Goal: Task Accomplishment & Management: Manage account settings

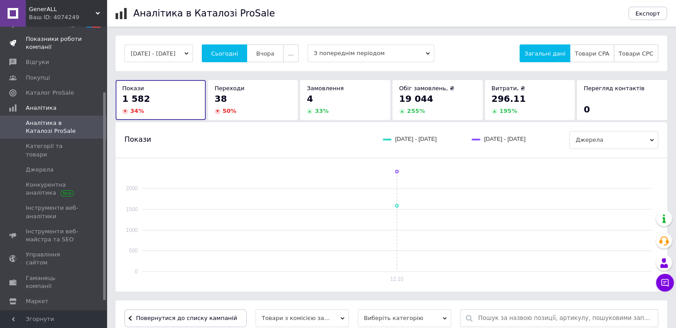
click at [51, 46] on span "Показники роботи компанії" at bounding box center [54, 43] width 56 height 16
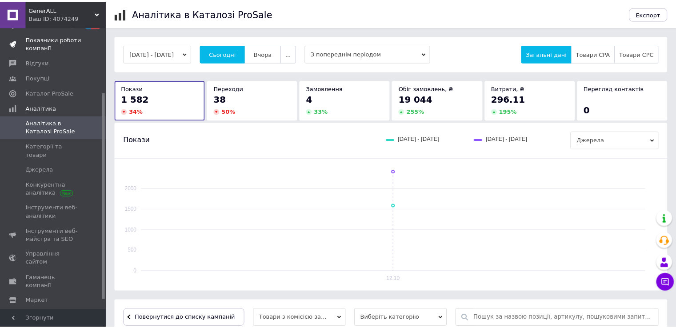
scroll to position [1, 0]
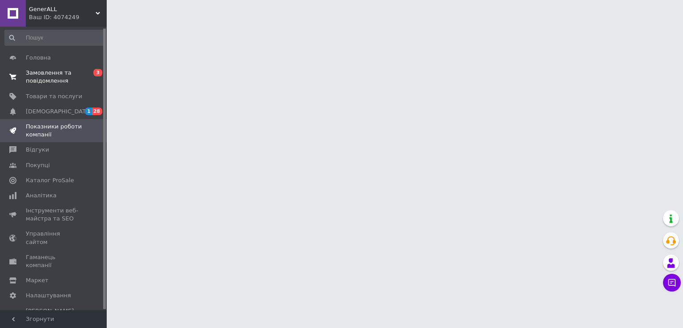
click at [43, 78] on span "Замовлення та повідомлення" at bounding box center [54, 77] width 56 height 16
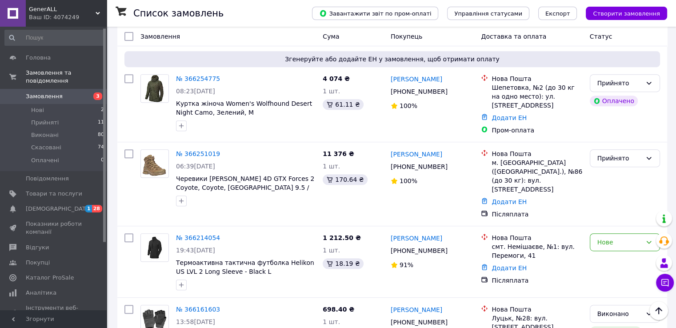
scroll to position [309, 0]
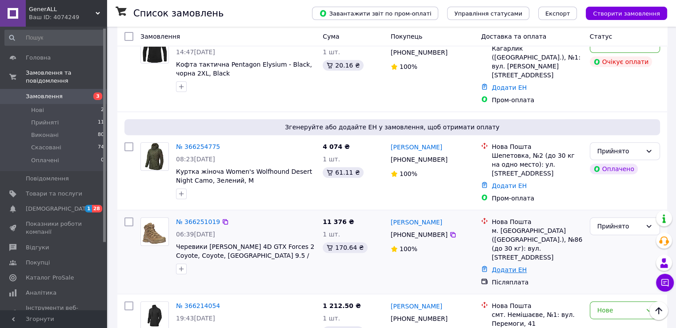
click at [510, 266] on link "Додати ЕН" at bounding box center [509, 269] width 35 height 7
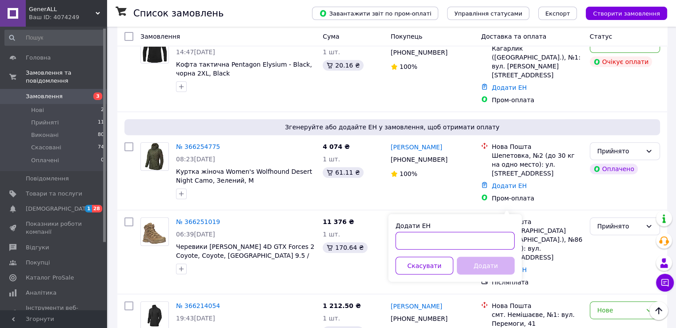
click at [470, 237] on input "Додати ЕН" at bounding box center [455, 241] width 119 height 18
paste input "20451268968224"
type input "20451268968224"
click at [470, 268] on button "Додати" at bounding box center [486, 266] width 58 height 18
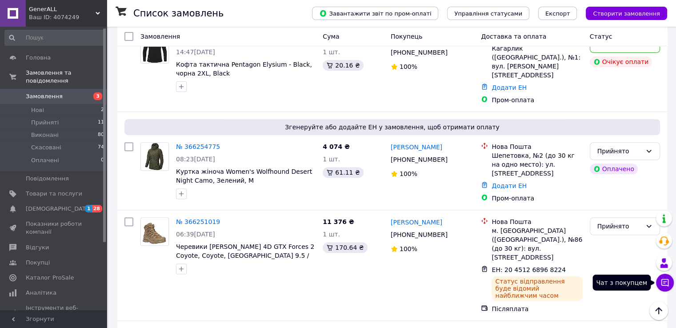
click at [667, 284] on icon at bounding box center [665, 282] width 9 height 9
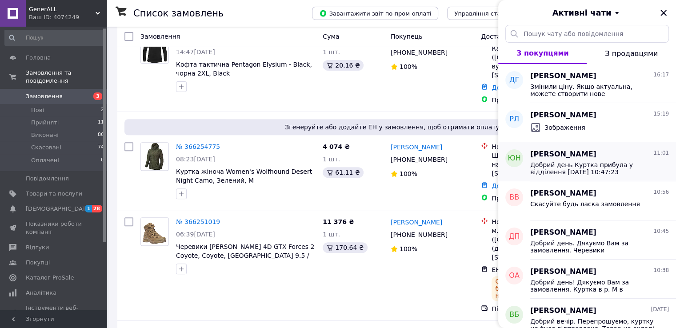
click at [598, 166] on span "Добрий день Куртка прибула у відділення 10.10.2025 10:47:23" at bounding box center [593, 168] width 126 height 14
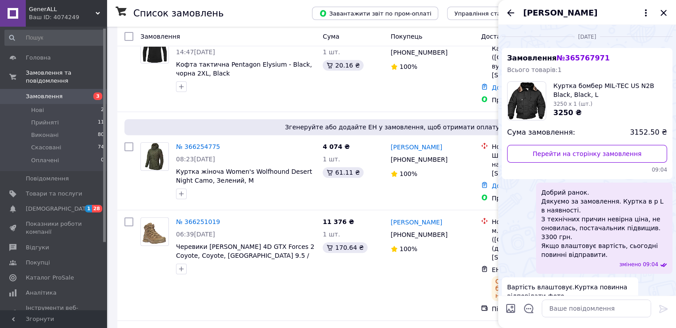
scroll to position [274, 0]
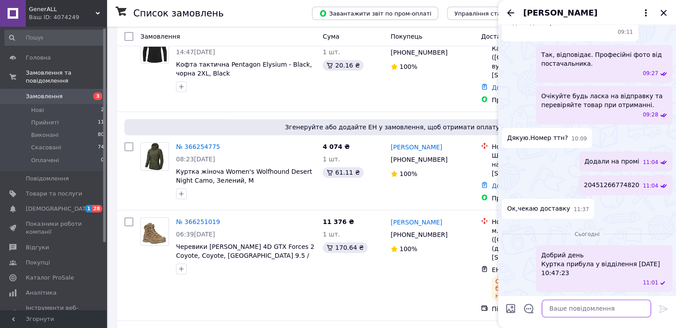
click at [593, 306] on textarea at bounding box center [596, 309] width 109 height 18
type textarea "Добрий вечір Плануєте забирати?"
click at [512, 14] on icon "Назад" at bounding box center [511, 13] width 11 height 11
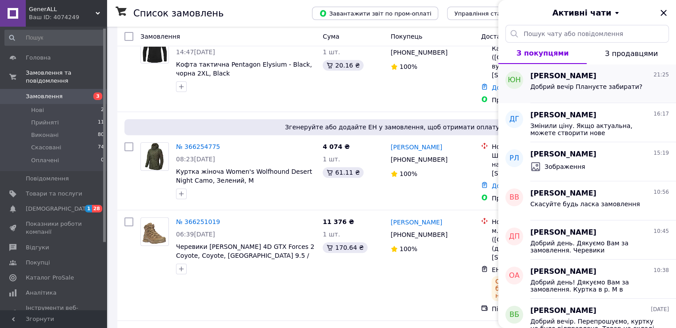
click at [561, 85] on span "Добрий вечір Плануєте забирати?" at bounding box center [586, 86] width 112 height 7
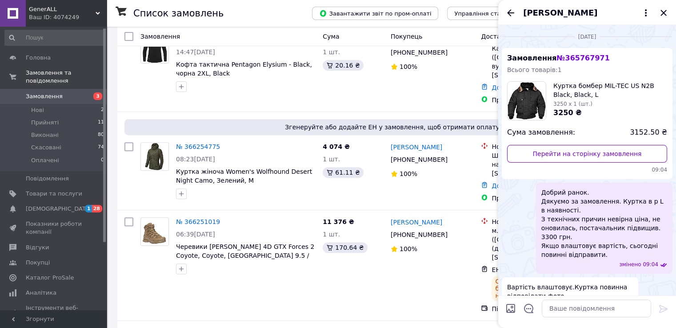
scroll to position [306, 0]
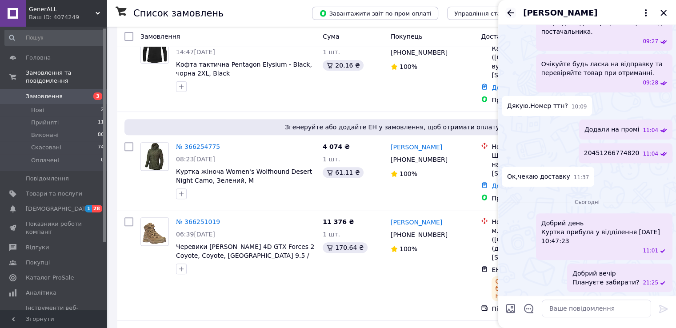
click at [514, 10] on icon "Назад" at bounding box center [511, 13] width 11 height 11
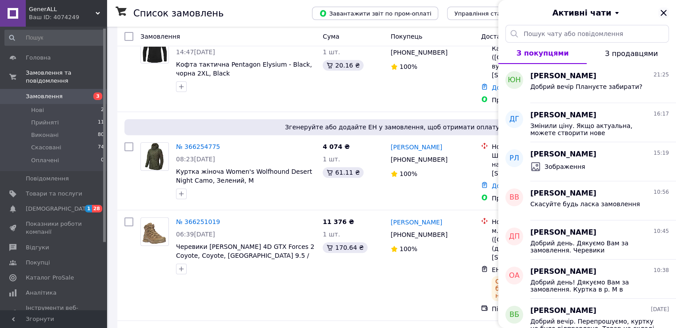
click at [666, 16] on icon "Закрити" at bounding box center [664, 13] width 6 height 6
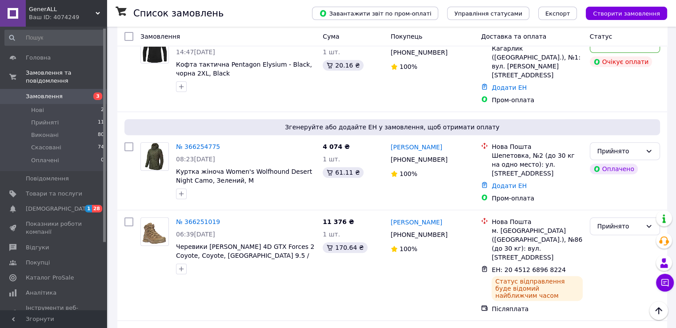
scroll to position [0, 0]
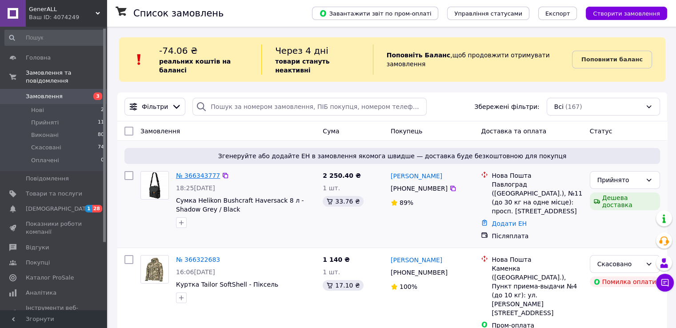
click at [209, 172] on link "№ 366343777" at bounding box center [198, 175] width 44 height 7
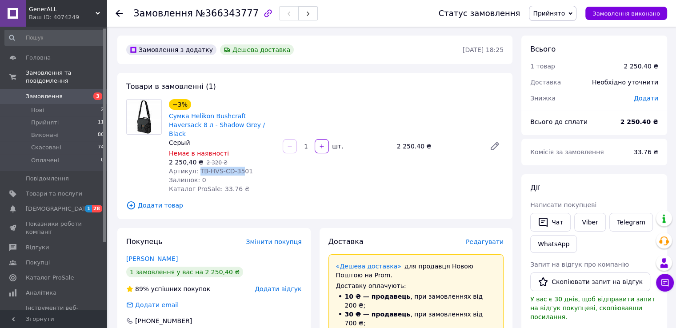
drag, startPoint x: 229, startPoint y: 163, endPoint x: 195, endPoint y: 166, distance: 33.9
click at [195, 168] on span "Артикул: TB-HVS-CD-3501" at bounding box center [211, 171] width 84 height 7
click at [292, 161] on div "−3% Сумка Helikon Bushcraft Haversack 8 л - Shadow Grey / Black Серый Немає в н…" at bounding box center [336, 146] width 342 height 98
drag, startPoint x: 246, startPoint y: 165, endPoint x: 195, endPoint y: 160, distance: 51.0
click at [195, 167] on div "Артикул: TB-HVS-CD-3501" at bounding box center [222, 171] width 107 height 9
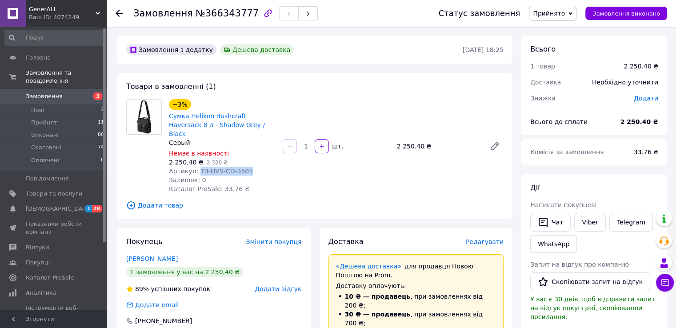
copy span "TB-HVS-CD-3501"
click at [397, 201] on span "Додати товар" at bounding box center [314, 206] width 377 height 10
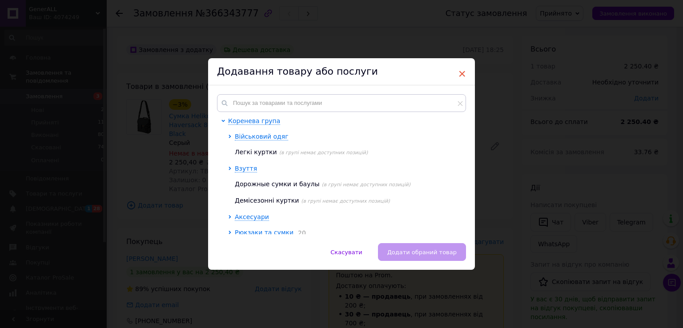
click at [464, 70] on span "×" at bounding box center [462, 73] width 8 height 15
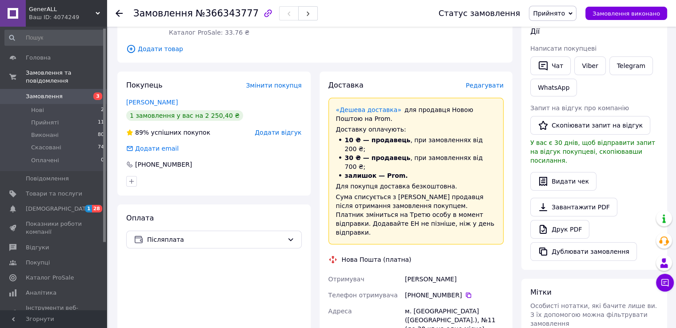
scroll to position [158, 0]
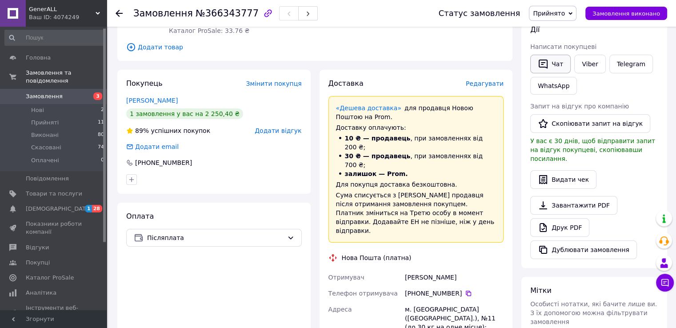
click at [553, 66] on button "Чат" at bounding box center [550, 64] width 40 height 19
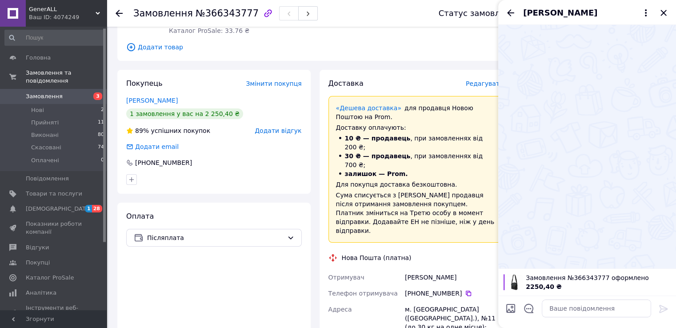
drag, startPoint x: 589, startPoint y: 319, endPoint x: 589, endPoint y: 310, distance: 8.9
click at [589, 310] on div at bounding box center [596, 308] width 116 height 25
click at [589, 310] on textarea at bounding box center [596, 309] width 109 height 18
paste textarea "Добрий день! Дякуємо Вам за замовлення. Сьогодні відбудеться передача товару пе…"
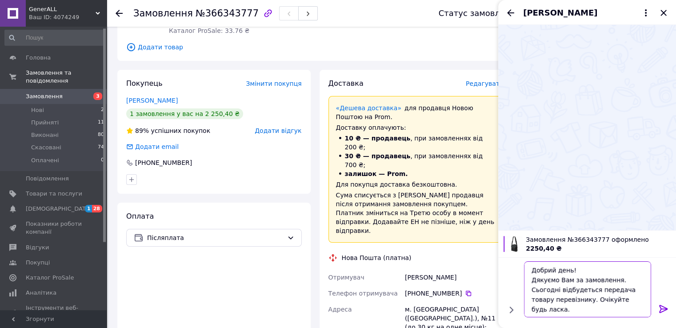
click at [568, 271] on textarea "Добрий день! Дякуємо Вам за замовлення. Сьогодні відбудеться передача товару пе…" at bounding box center [587, 289] width 127 height 56
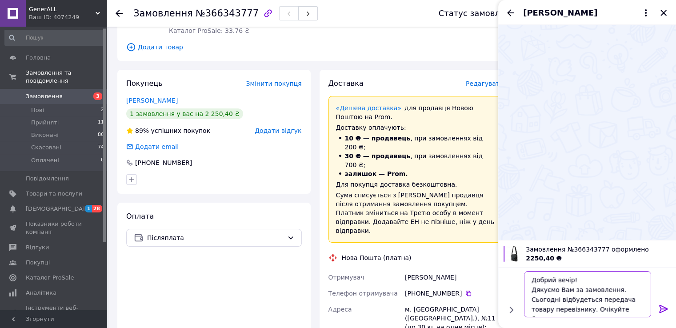
click at [555, 300] on textarea "Добрий вечір! Дякуємо Вам за замовлення. Сьогодні відбудеться передача товару п…" at bounding box center [587, 294] width 127 height 46
type textarea "Добрий вечір! Дякуємо Вам за замовлення. Завтра відбудеться передача товару пер…"
click at [603, 310] on textarea "Добрий вечір! Дякуємо Вам за замовлення. Завтра відбудеться передача товару пер…" at bounding box center [587, 294] width 127 height 46
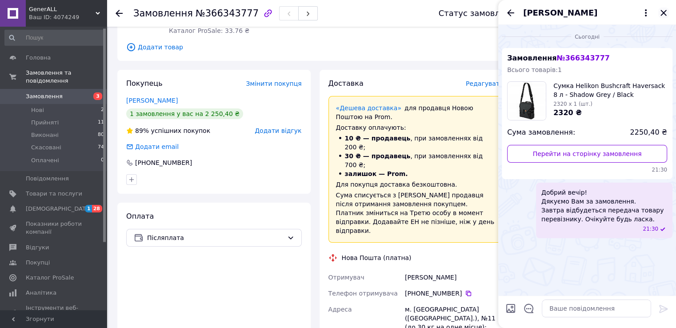
click at [665, 13] on icon "Закрити" at bounding box center [664, 13] width 6 height 6
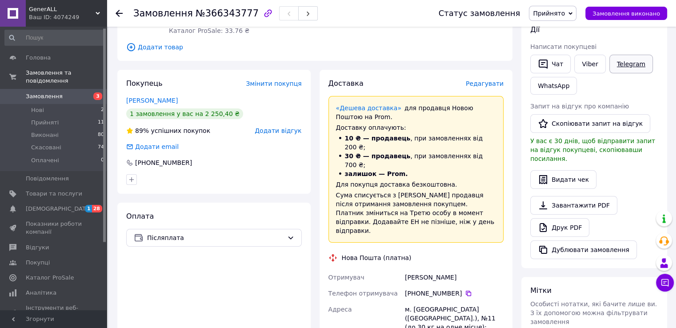
click at [623, 69] on link "Telegram" at bounding box center [632, 64] width 44 height 19
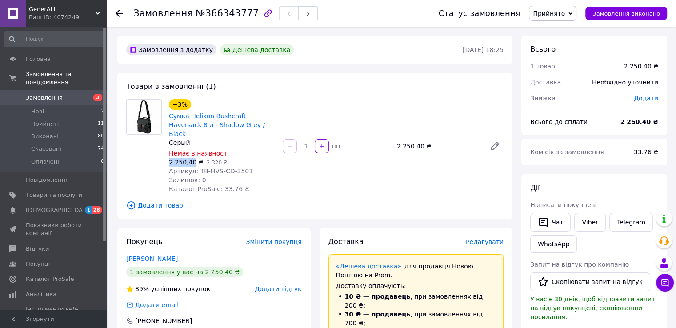
drag, startPoint x: 168, startPoint y: 154, endPoint x: 191, endPoint y: 156, distance: 22.7
click at [191, 156] on div "−3% Сумка Helikon Bushcraft Haversack 8 л - Shadow Grey / Black Серый Немає в н…" at bounding box center [222, 146] width 114 height 98
copy span "2 250,40"
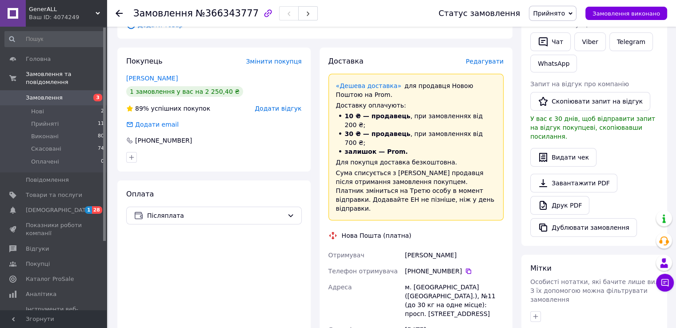
scroll to position [202, 0]
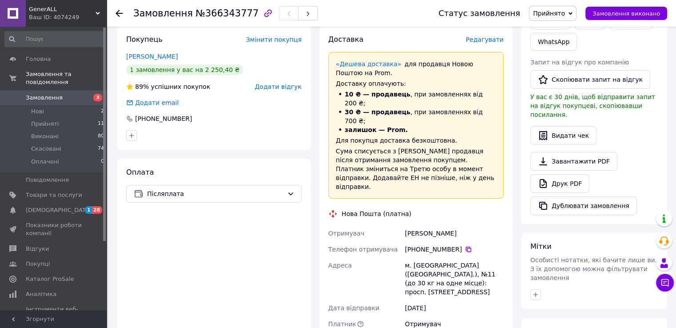
click at [466, 247] on icon at bounding box center [468, 249] width 5 height 5
click at [421, 225] on div "[PERSON_NAME]" at bounding box center [454, 233] width 102 height 16
copy div "[PERSON_NAME]"
click at [455, 225] on div "[PERSON_NAME]" at bounding box center [454, 233] width 102 height 16
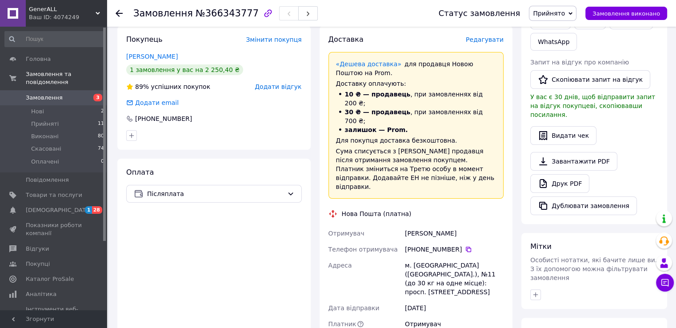
click at [455, 225] on div "[PERSON_NAME]" at bounding box center [454, 233] width 102 height 16
copy div "Роман"
click at [425, 257] on div "м. [GEOGRAPHIC_DATA] ([GEOGRAPHIC_DATA].), №11 (до 30 кг на одне місце): просп.…" at bounding box center [454, 278] width 102 height 43
copy div "Павлоград"
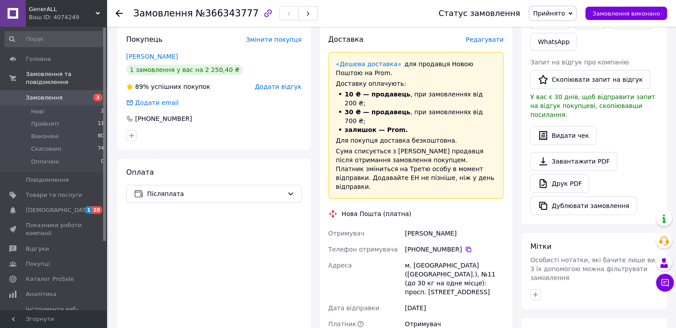
click at [430, 257] on div "м. [GEOGRAPHIC_DATA] ([GEOGRAPHIC_DATA].), №11 (до 30 кг на одне місце): просп.…" at bounding box center [454, 278] width 102 height 43
copy div "11"
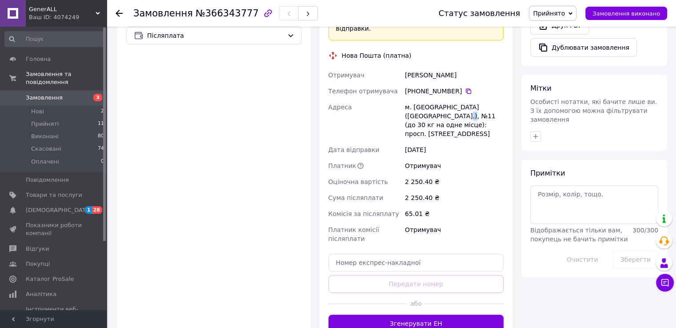
scroll to position [362, 0]
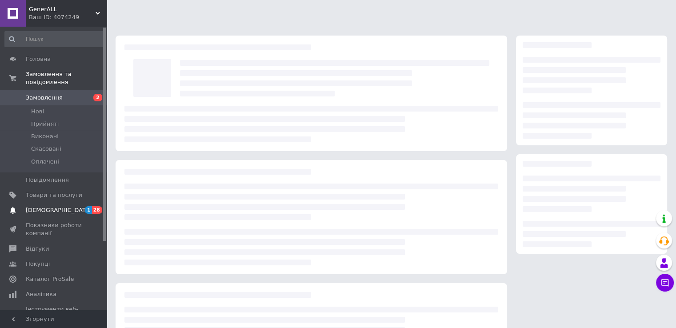
scroll to position [78, 0]
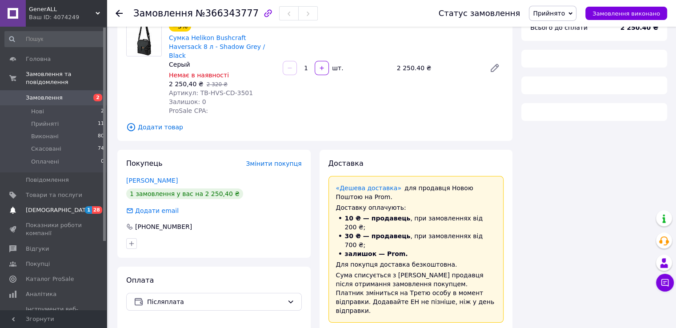
click at [60, 206] on span "[DEMOGRAPHIC_DATA]" at bounding box center [54, 210] width 56 height 8
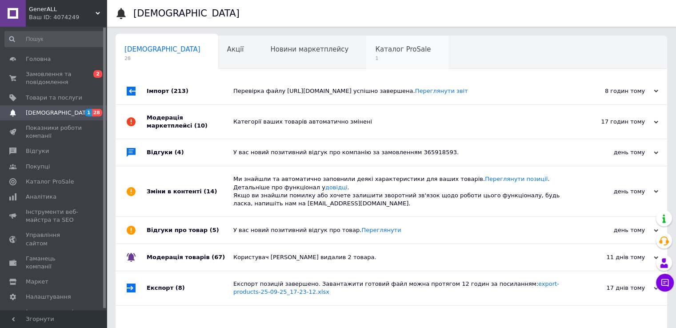
click at [375, 55] on span "1" at bounding box center [403, 58] width 56 height 7
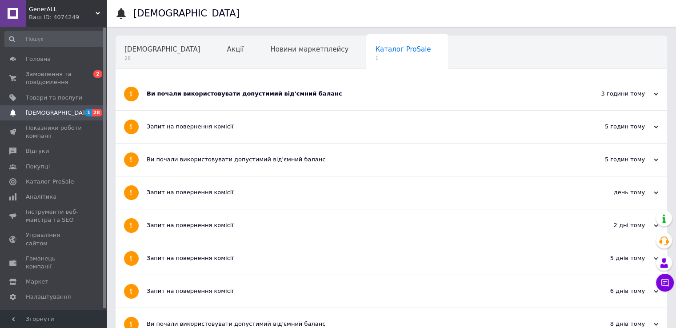
click at [316, 94] on div "Ви почали використовувати допустимий від'ємний баланс" at bounding box center [358, 94] width 423 height 8
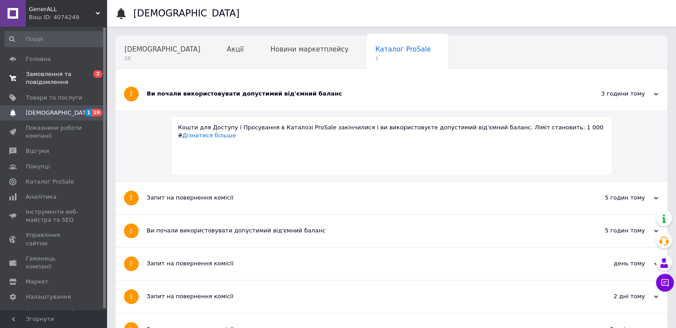
click at [65, 75] on span "Замовлення та повідомлення" at bounding box center [54, 78] width 56 height 16
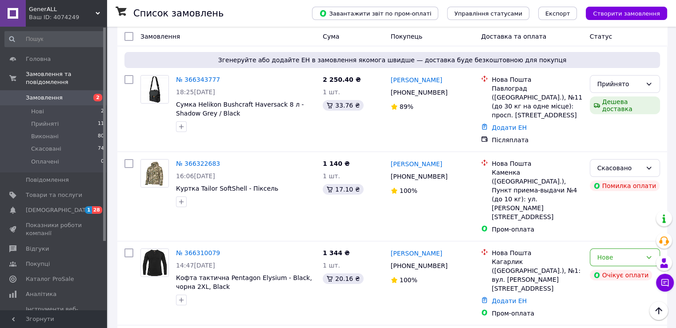
scroll to position [83, 0]
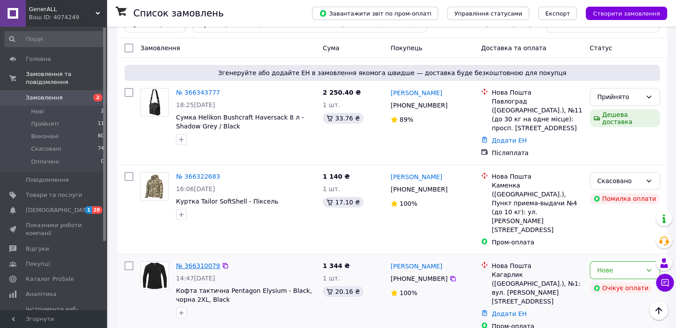
click at [201, 262] on link "№ 366310079" at bounding box center [198, 265] width 44 height 7
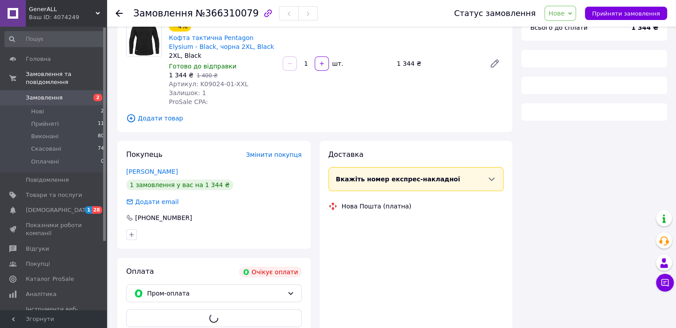
scroll to position [83, 0]
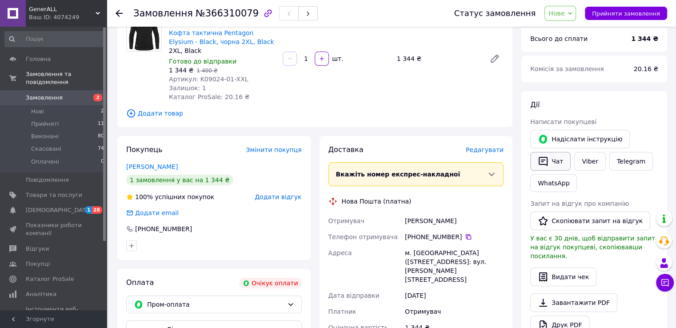
click at [552, 161] on button "Чат" at bounding box center [550, 161] width 40 height 19
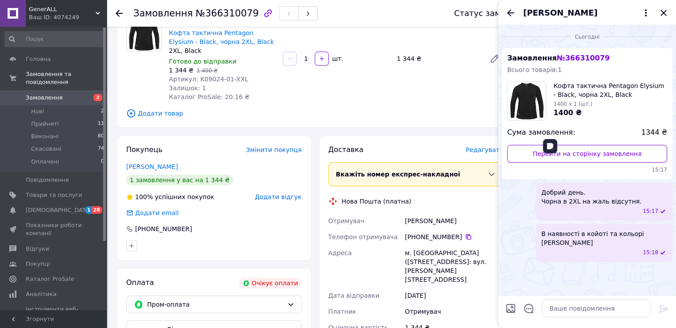
scroll to position [115, 0]
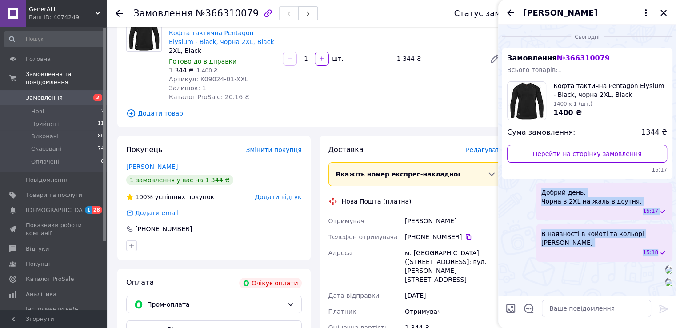
drag, startPoint x: 556, startPoint y: 76, endPoint x: 662, endPoint y: 112, distance: 112.5
click at [662, 112] on ul "Замовлення № 366310079 Всього товарів: 1 Кофта тактична Pentagon Elysium - Blac…" at bounding box center [587, 167] width 171 height 239
click at [662, 224] on div "В наявності в койоті та кольорі камо грін 15:18" at bounding box center [604, 243] width 136 height 38
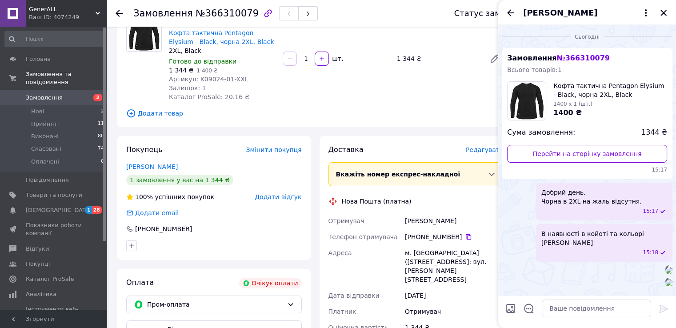
click at [662, 224] on div "В наявності в койоті та кольорі камо грін 15:18" at bounding box center [604, 243] width 136 height 38
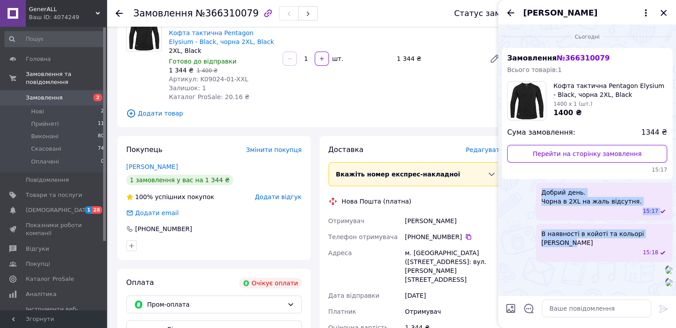
drag, startPoint x: 557, startPoint y: 76, endPoint x: 658, endPoint y: 104, distance: 104.9
click at [658, 104] on ul "Замовлення № 366310079 Всього товарів: 1 Кофта тактична Pentagon Elysium - Blac…" at bounding box center [587, 167] width 171 height 239
copy ul "Добрий день. Чорна в 2XL на жаль відсутня. 15:17 В наявності в койоті та кольор…"
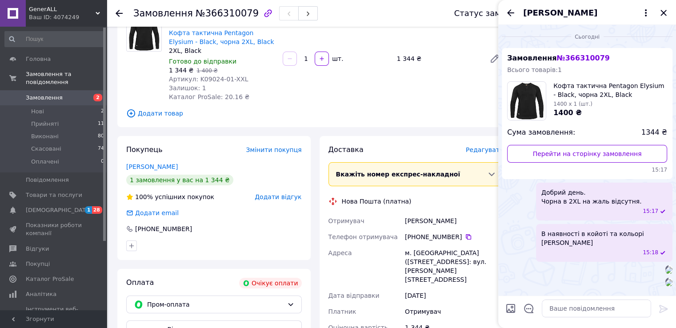
click at [473, 91] on div "−4% Кофта тактична Pentagon Elysium - Black, чорна 2XL, Black 2XL, Black Готово…" at bounding box center [336, 58] width 342 height 89
click at [663, 12] on icon "Закрити" at bounding box center [663, 13] width 11 height 11
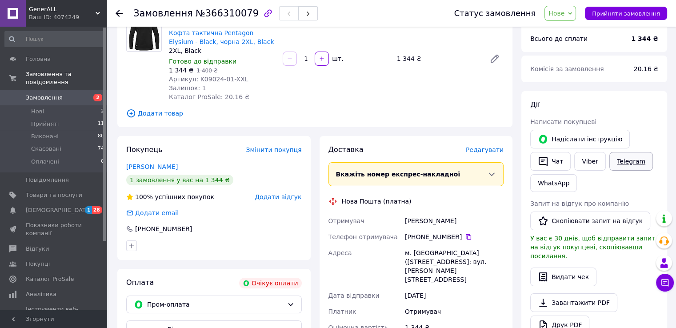
click at [621, 157] on link "Telegram" at bounding box center [632, 161] width 44 height 19
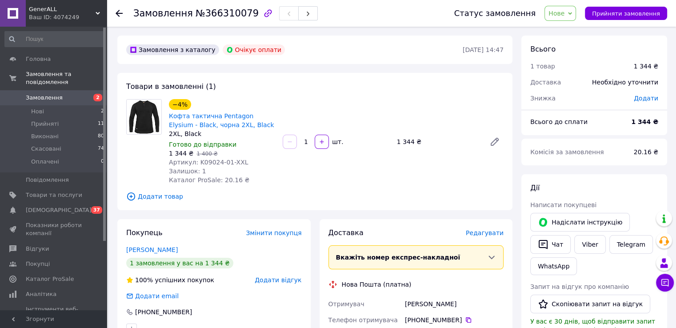
click at [64, 94] on span "Замовлення" at bounding box center [54, 98] width 56 height 8
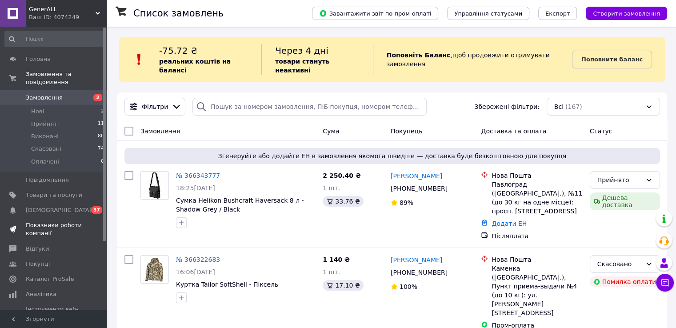
click at [61, 221] on span "Показники роботи компанії" at bounding box center [54, 229] width 56 height 16
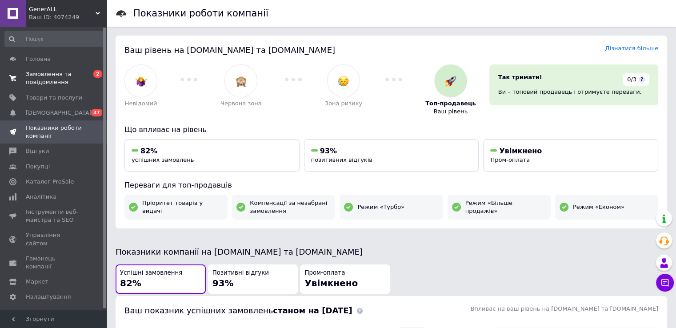
click at [49, 80] on span "Замовлення та повідомлення" at bounding box center [54, 78] width 56 height 16
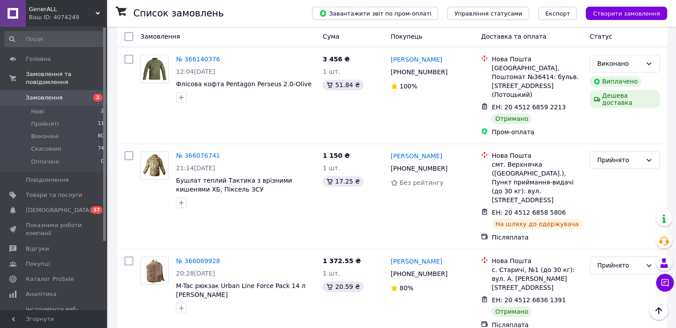
scroll to position [854, 0]
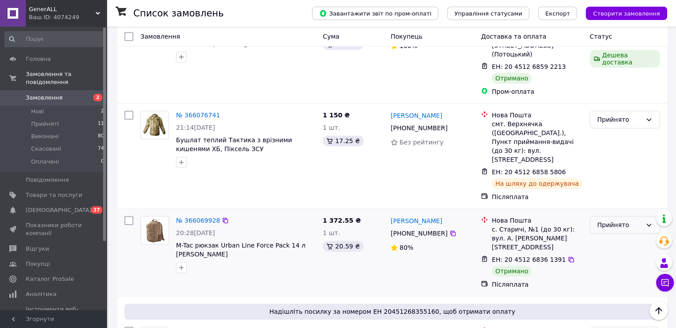
click at [627, 220] on div "Прийнято" at bounding box center [620, 225] width 44 height 10
click at [611, 150] on li "Виконано" at bounding box center [624, 153] width 69 height 16
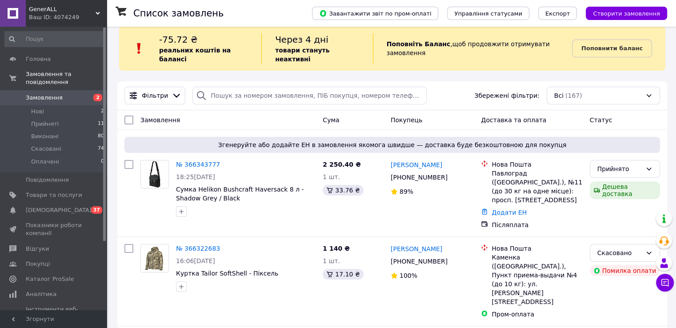
scroll to position [0, 0]
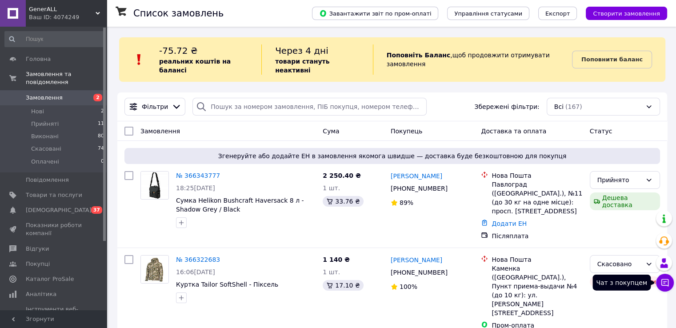
click at [663, 281] on icon at bounding box center [665, 282] width 9 height 9
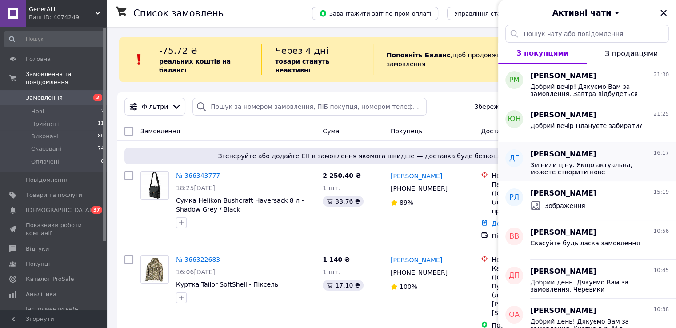
click at [610, 176] on div "[PERSON_NAME] 16:17 Змінили ціну. Якщо актуальна, можете створити нове" at bounding box center [603, 161] width 146 height 39
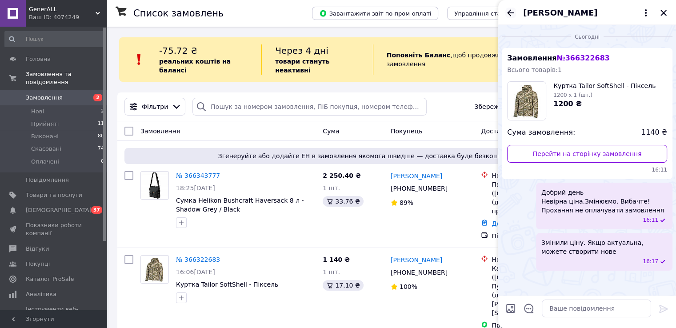
click at [512, 13] on icon "Назад" at bounding box center [510, 12] width 7 height 7
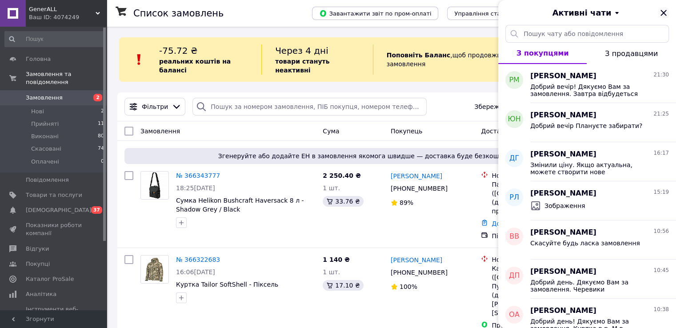
click at [661, 16] on icon "Закрити" at bounding box center [663, 13] width 11 height 11
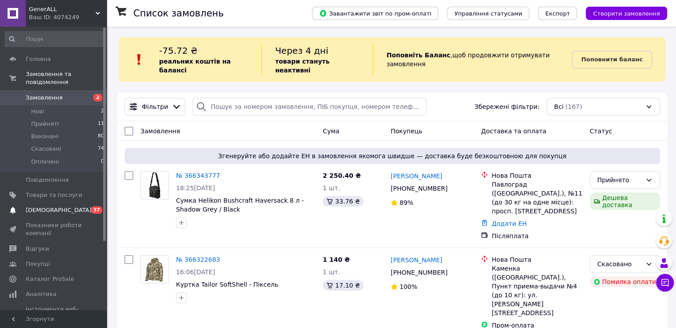
click at [51, 206] on span "[DEMOGRAPHIC_DATA]" at bounding box center [59, 210] width 66 height 8
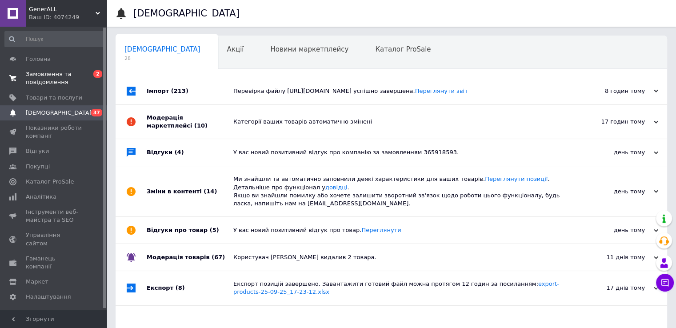
click at [56, 70] on link "Замовлення та повідомлення 0 2" at bounding box center [54, 78] width 109 height 23
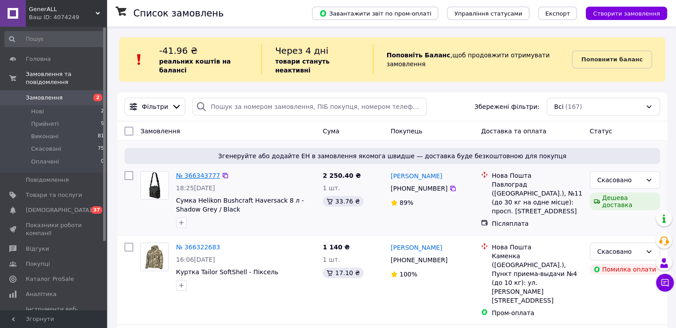
click at [193, 172] on link "№ 366343777" at bounding box center [198, 175] width 44 height 7
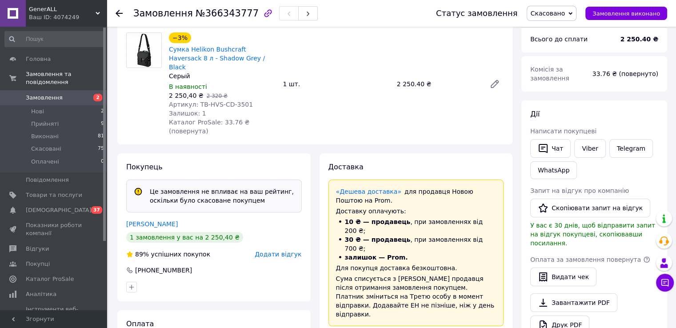
scroll to position [141, 0]
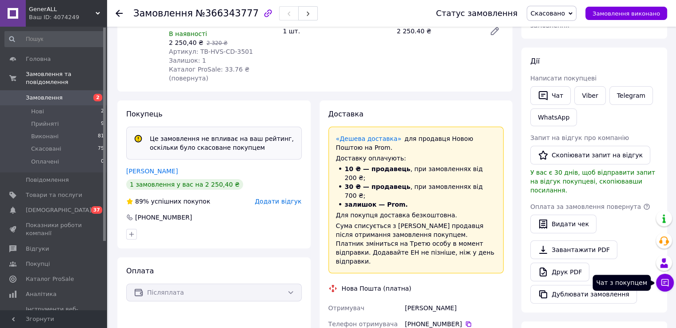
click at [667, 287] on button "Чат з покупцем" at bounding box center [665, 283] width 18 height 18
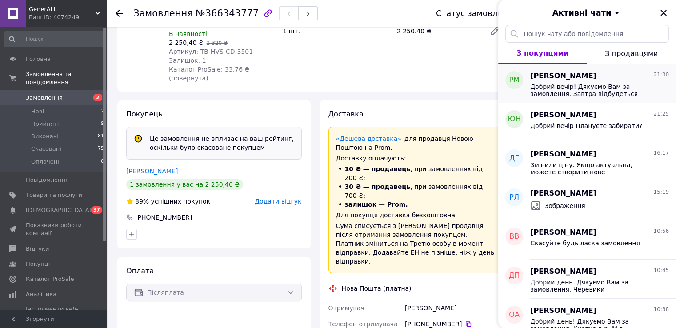
click at [586, 75] on span "[PERSON_NAME]" at bounding box center [563, 76] width 66 height 10
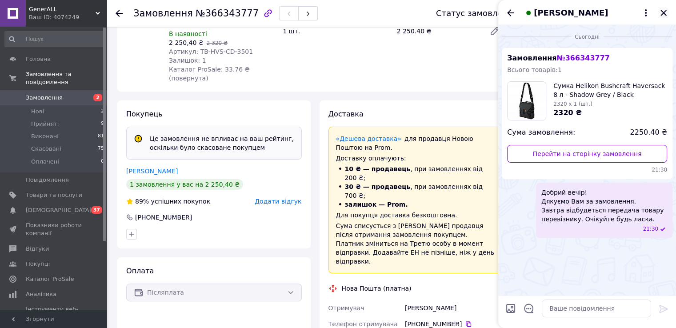
click at [662, 12] on icon "Закрити" at bounding box center [664, 13] width 6 height 6
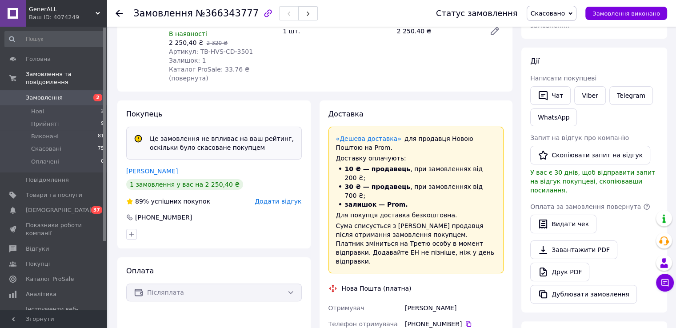
click at [66, 94] on span "Замовлення" at bounding box center [54, 98] width 56 height 8
